Goal: Transaction & Acquisition: Purchase product/service

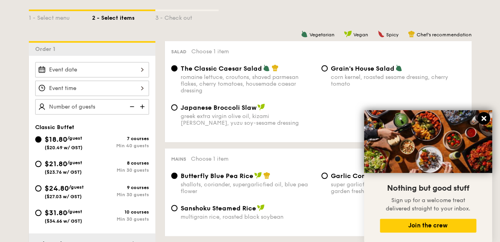
click at [484, 115] on icon at bounding box center [483, 118] width 7 height 7
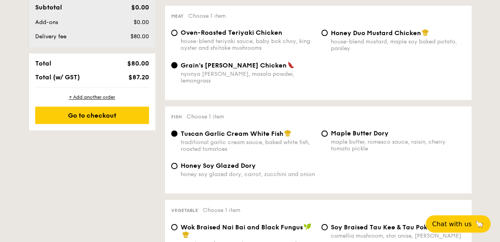
scroll to position [474, 0]
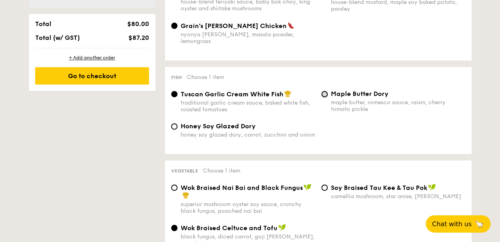
click at [323, 96] on input "Maple Butter Dory maple butter, romesco sauce, raisin, cherry tomato pickle" at bounding box center [324, 94] width 6 height 6
radio input "true"
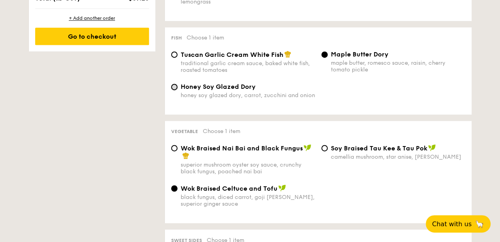
click at [173, 89] on input "Honey Soy Glazed Dory honey soy glazed dory, carrot, zucchini and onion" at bounding box center [174, 87] width 6 height 6
radio input "true"
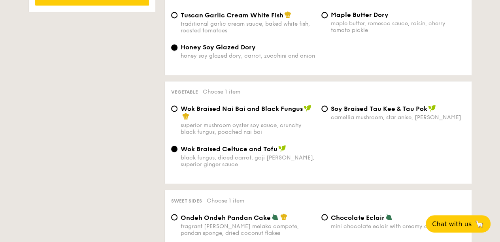
scroll to position [593, 0]
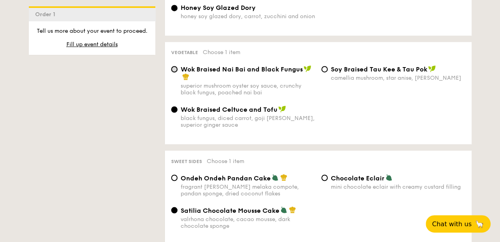
click at [176, 70] on input "Wok Braised Nai Bai and Black Fungus superior mushroom oyster soy sauce, crunch…" at bounding box center [174, 69] width 6 height 6
radio input "true"
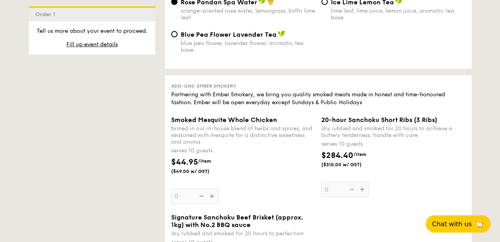
scroll to position [830, 0]
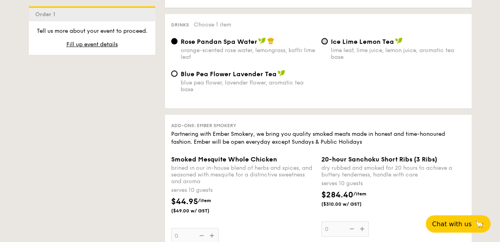
click at [326, 44] on input "Ice Lime Lemon Tea lime leaf, lime juice, lemon juice, aromatic tea base" at bounding box center [324, 41] width 6 height 6
radio input "true"
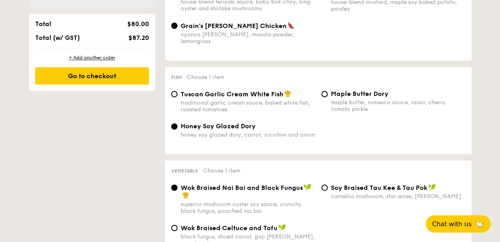
scroll to position [277, 0]
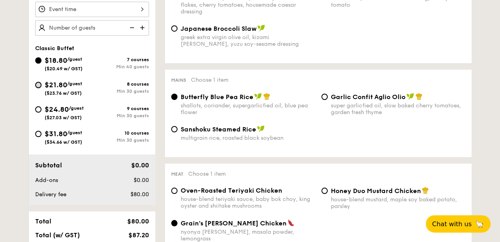
click at [40, 88] on input "$21.80 /guest ($23.76 w/ GST) 8 courses Min 30 guests" at bounding box center [38, 85] width 6 height 6
radio input "true"
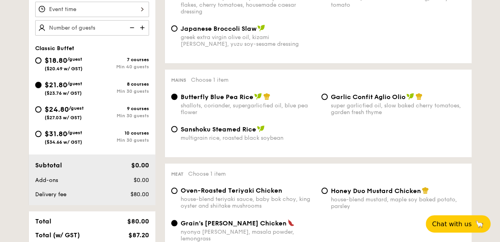
radio input "true"
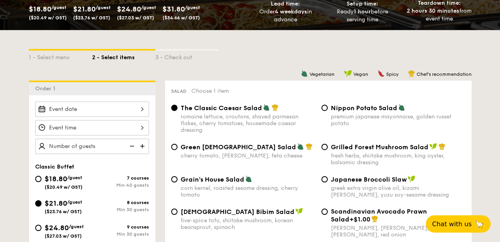
scroll to position [237, 0]
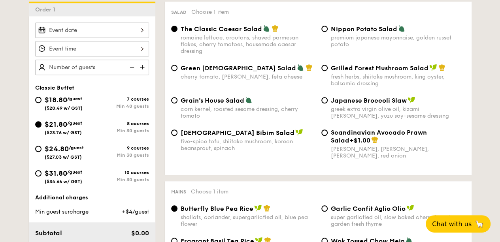
click at [106, 102] on div "7 courses" at bounding box center [120, 99] width 57 height 6
click at [41, 102] on input "$18.80 /guest ($20.49 w/ GST) 7 courses Min 40 guests" at bounding box center [38, 100] width 6 height 6
radio input "true"
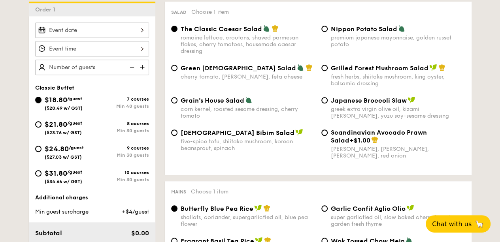
radio input "true"
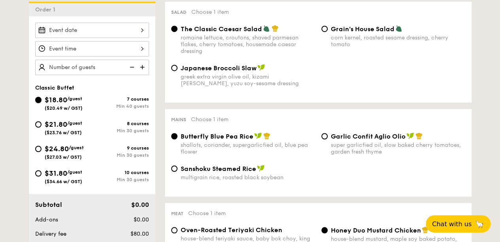
scroll to position [356, 0]
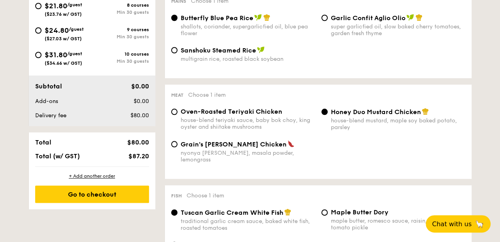
click at [203, 148] on span "Grain's [PERSON_NAME] Chicken" at bounding box center [234, 145] width 106 height 8
click at [177, 147] on input "Grain's [PERSON_NAME] Chicken nyonya [PERSON_NAME], masala powder, lemongrass" at bounding box center [174, 144] width 6 height 6
radio input "true"
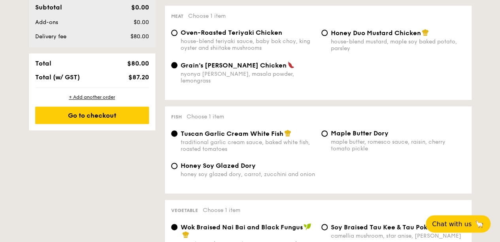
click at [204, 165] on span "Honey Soy Glazed Dory" at bounding box center [218, 166] width 75 height 8
click at [177, 165] on input "Honey Soy Glazed Dory honey soy glazed dory, carrot, zucchini and onion" at bounding box center [174, 166] width 6 height 6
radio input "true"
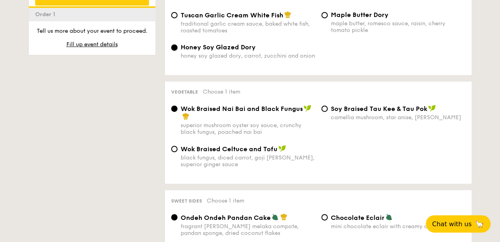
scroll to position [672, 0]
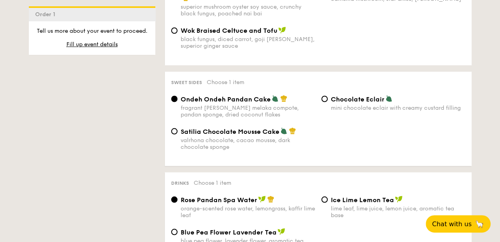
click at [255, 132] on span "Satilia Chocolate Mousse Cake" at bounding box center [230, 132] width 99 height 8
click at [177, 132] on input "Satilia Chocolate Mousse Cake valrhona chocolate, cacao mousse, dark chocolate …" at bounding box center [174, 131] width 6 height 6
radio input "true"
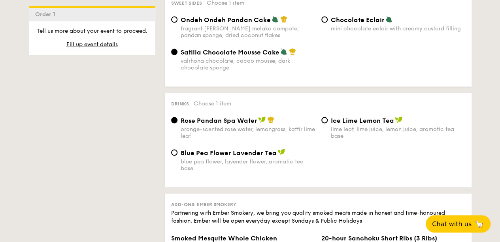
click at [367, 131] on div "lime leaf, lime juice, lemon juice, aromatic tea base" at bounding box center [398, 132] width 134 height 13
click at [328, 124] on input "Ice Lime Lemon Tea lime leaf, lime juice, lemon juice, aromatic tea base" at bounding box center [324, 120] width 6 height 6
radio input "true"
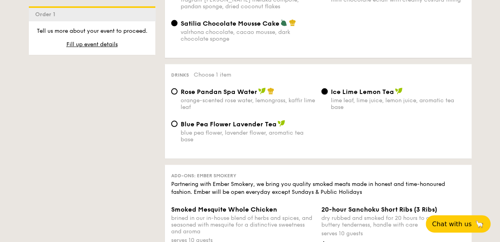
scroll to position [820, 0]
